Goal: Task Accomplishment & Management: Use online tool/utility

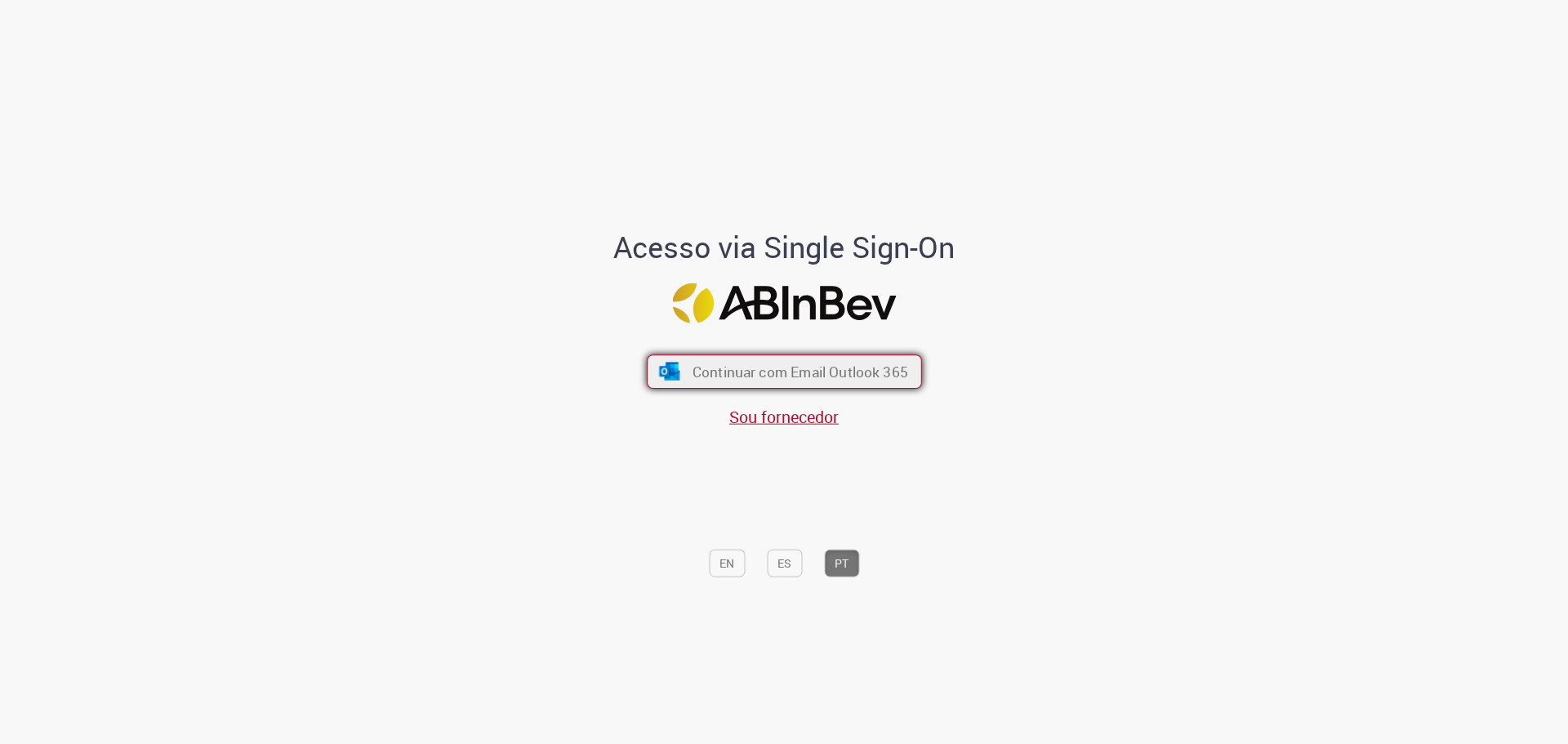
click at [816, 363] on span "Continuar com Email Outlook 365" at bounding box center [800, 371] width 215 height 19
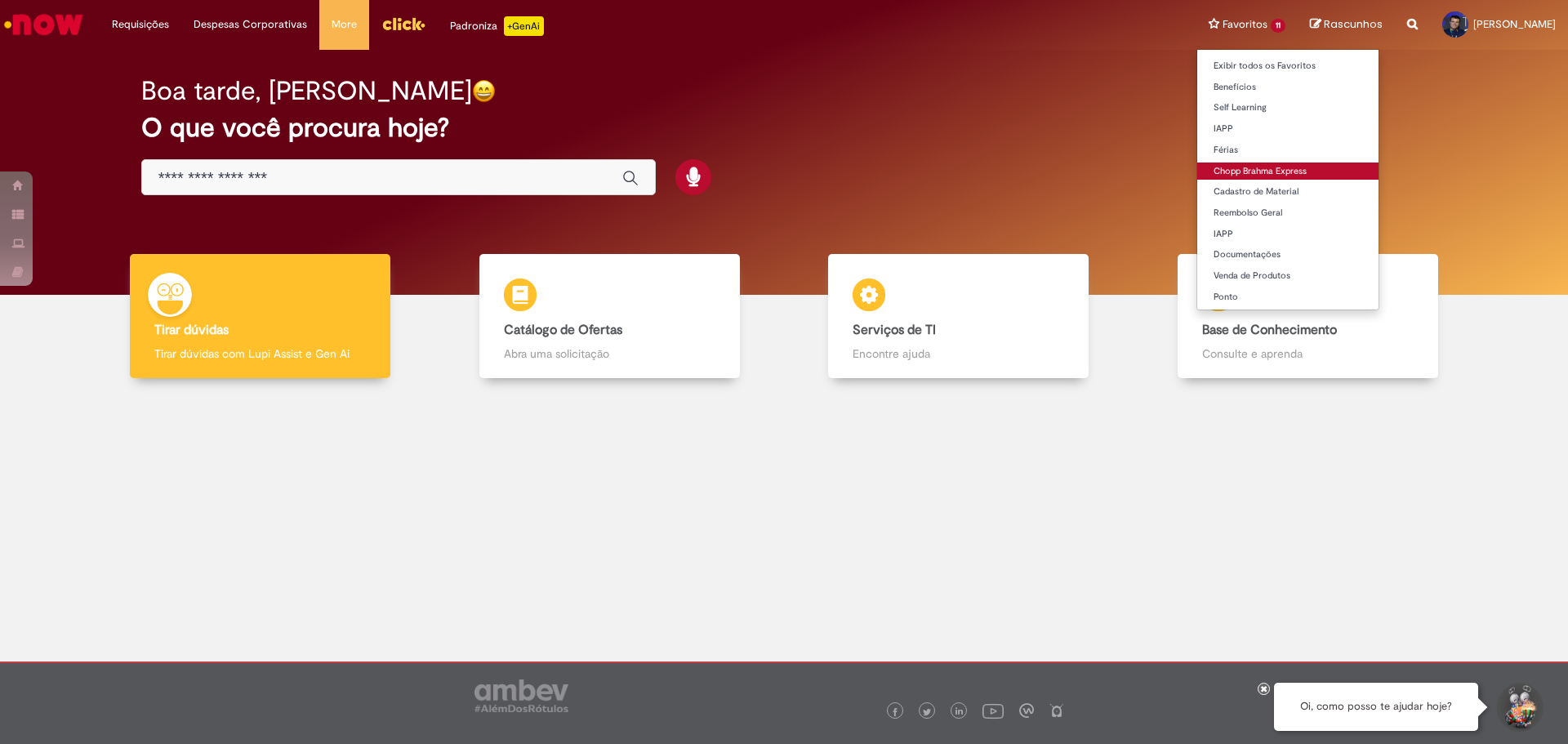
click at [1253, 167] on link "Chopp Brahma Express" at bounding box center [1288, 171] width 181 height 18
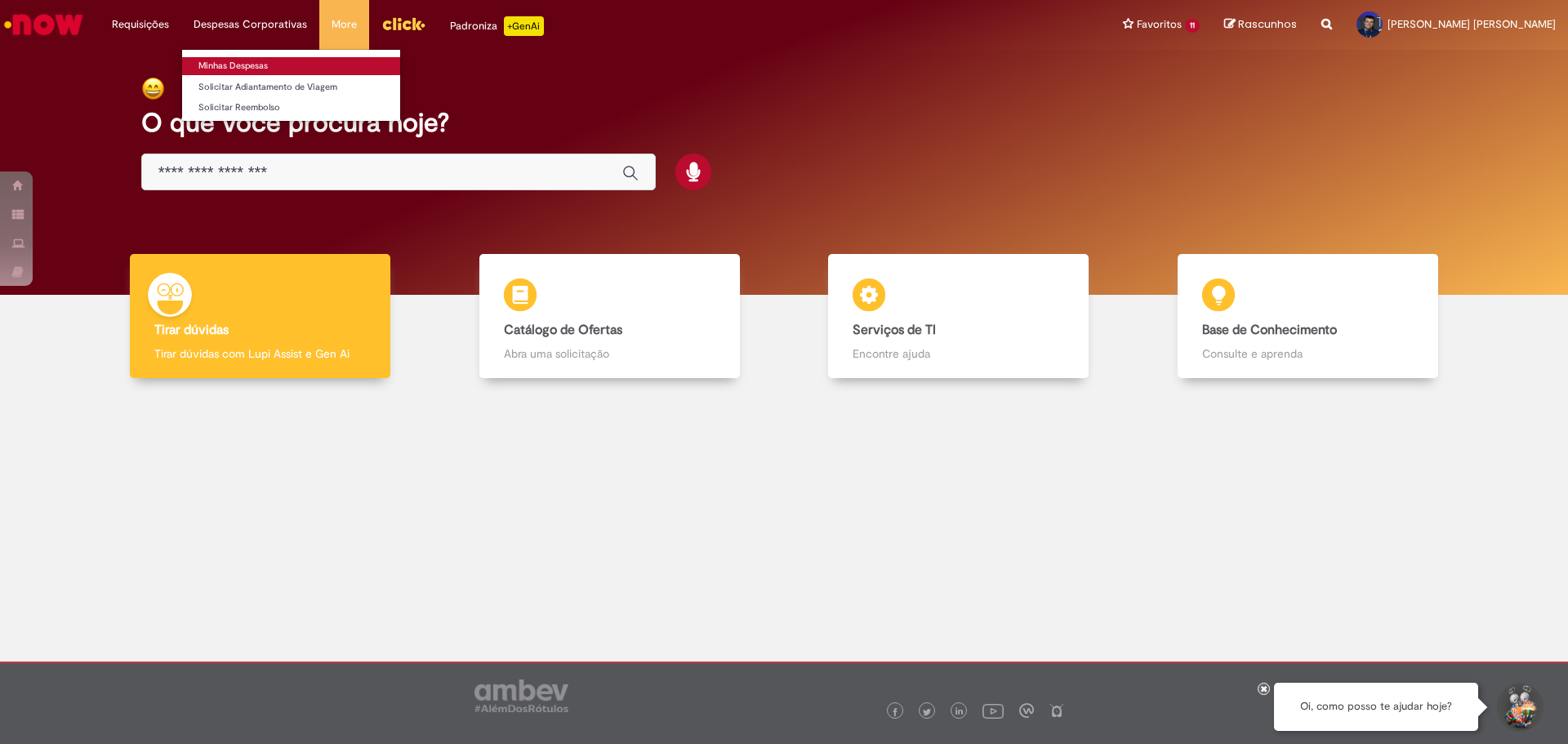
click at [242, 65] on link "Minhas Despesas" at bounding box center [290, 66] width 218 height 18
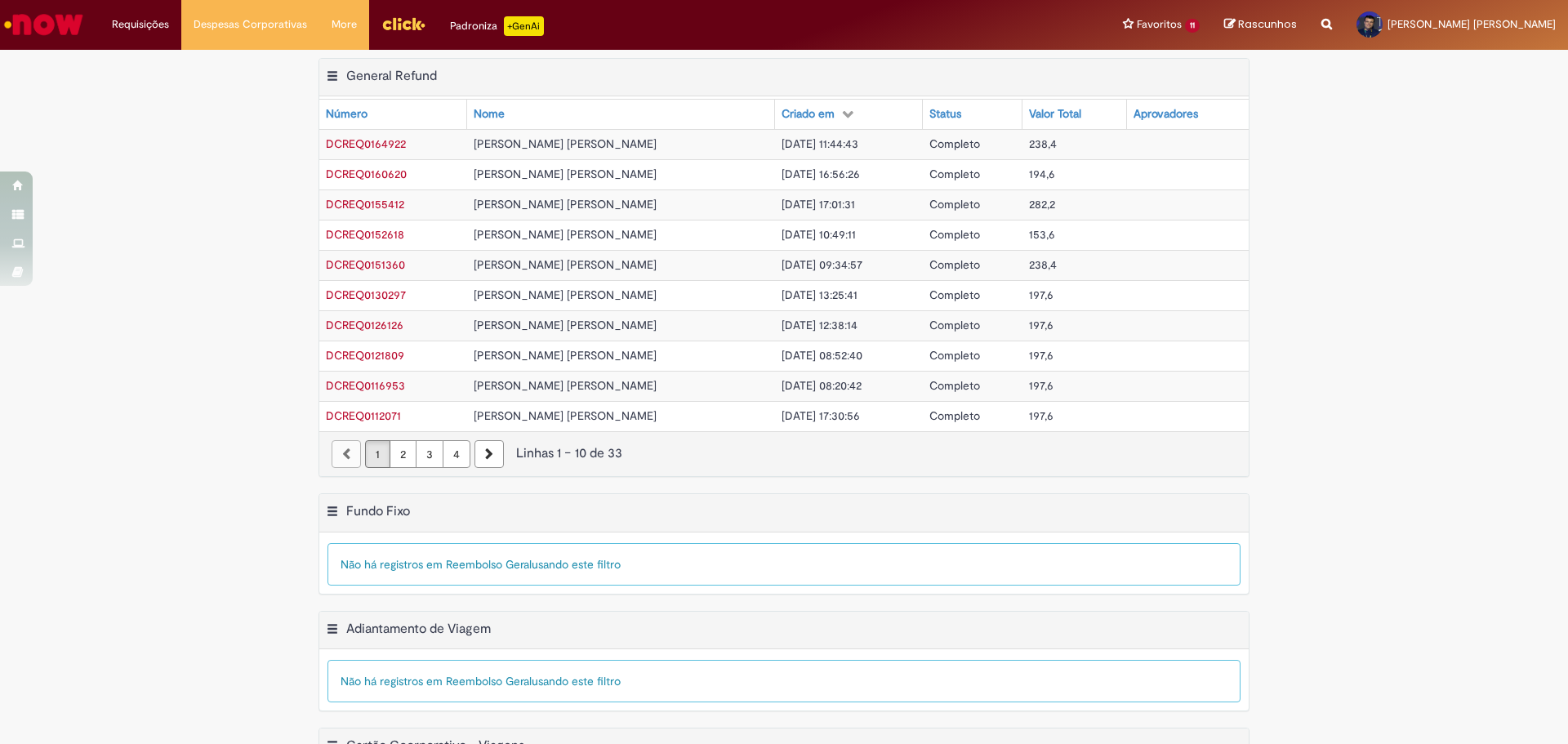
click at [402, 451] on link "2" at bounding box center [403, 454] width 27 height 28
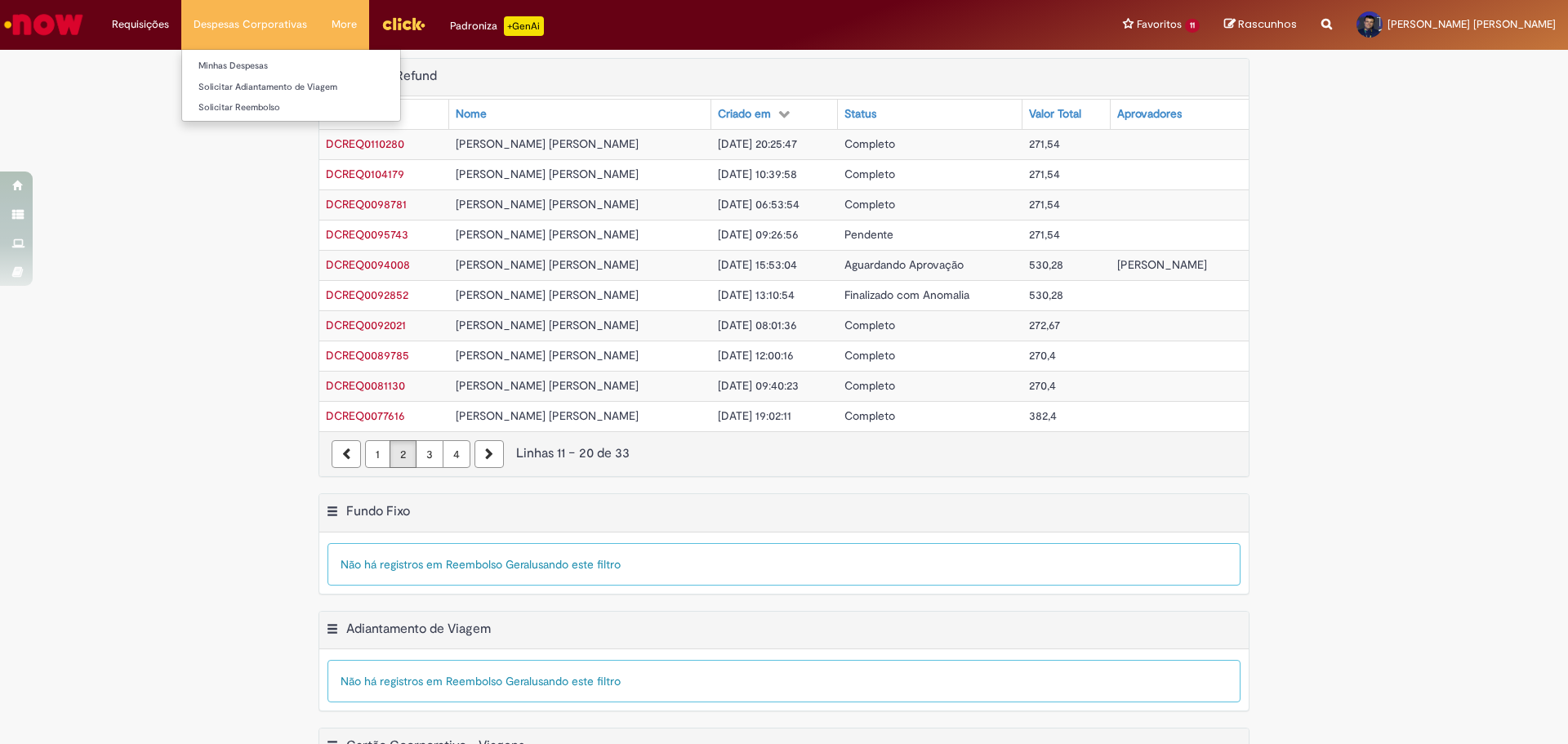
click at [232, 19] on li "Despesas Corporativas Minhas Despesas Solicitar Adiantamento de Viagem Solicita…" at bounding box center [250, 24] width 138 height 49
click at [65, 21] on img "Ir para a Homepage" at bounding box center [44, 24] width 84 height 32
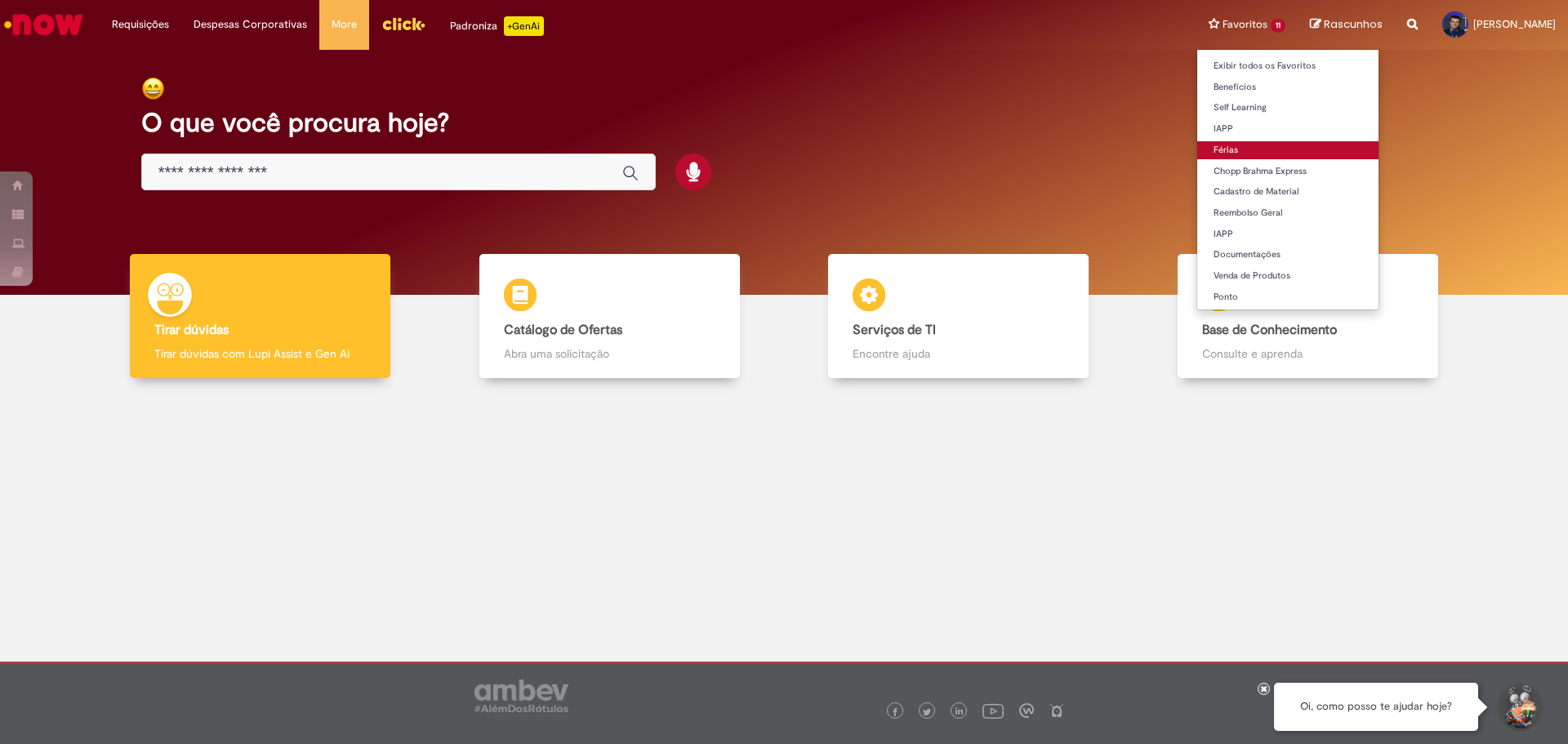
click at [1198, 148] on link "Férias" at bounding box center [1288, 149] width 181 height 18
